Goal: Navigation & Orientation: Go to known website

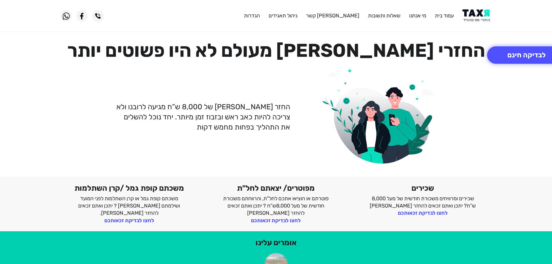
click at [474, 13] on img at bounding box center [476, 15] width 29 height 13
click at [479, 15] on img at bounding box center [476, 15] width 29 height 13
